Goal: Task Accomplishment & Management: Manage account settings

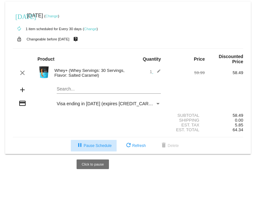
click at [88, 147] on span "pause Pause Schedule" at bounding box center [94, 145] width 36 height 4
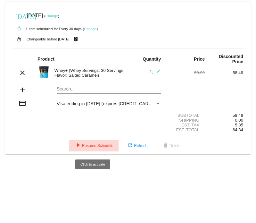
click at [98, 144] on span "play_arrow Resume Schedule" at bounding box center [93, 145] width 39 height 4
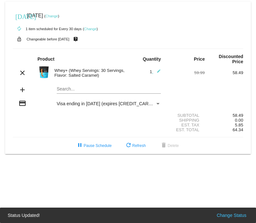
click at [92, 29] on link "Change" at bounding box center [90, 29] width 13 height 4
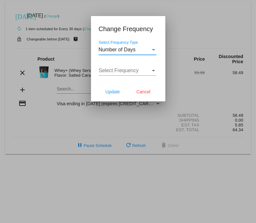
click at [147, 48] on div "Number of Days" at bounding box center [125, 50] width 52 height 6
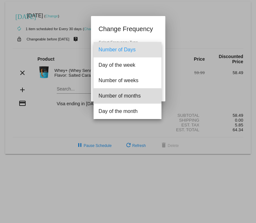
click at [119, 98] on span "Number of months" at bounding box center [128, 95] width 58 height 15
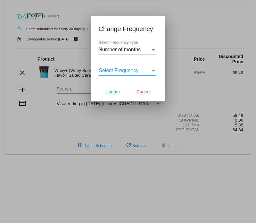
click at [142, 68] on div "Select Frequency" at bounding box center [125, 71] width 52 height 6
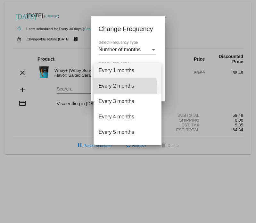
click at [114, 88] on span "Every 2 months" at bounding box center [128, 85] width 58 height 15
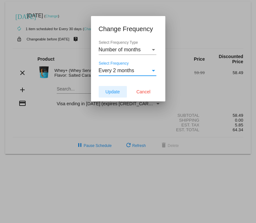
click at [112, 91] on span "Update" at bounding box center [113, 91] width 14 height 5
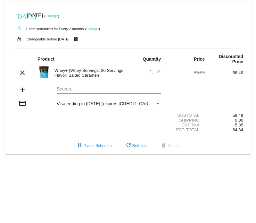
click at [58, 15] on link "Change" at bounding box center [52, 16] width 13 height 4
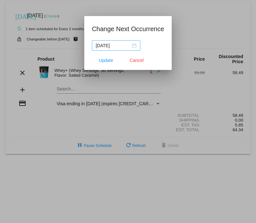
click at [138, 47] on nz-date-picker "[DATE]" at bounding box center [116, 45] width 48 height 10
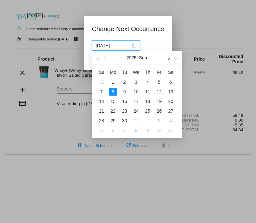
click at [168, 58] on span "button" at bounding box center [168, 57] width 3 height 3
click at [137, 92] on div "8" at bounding box center [136, 92] width 8 height 8
type input "[DATE]"
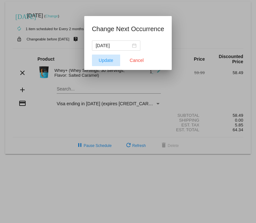
click at [106, 61] on span "Update" at bounding box center [106, 60] width 14 height 5
